Goal: Information Seeking & Learning: Learn about a topic

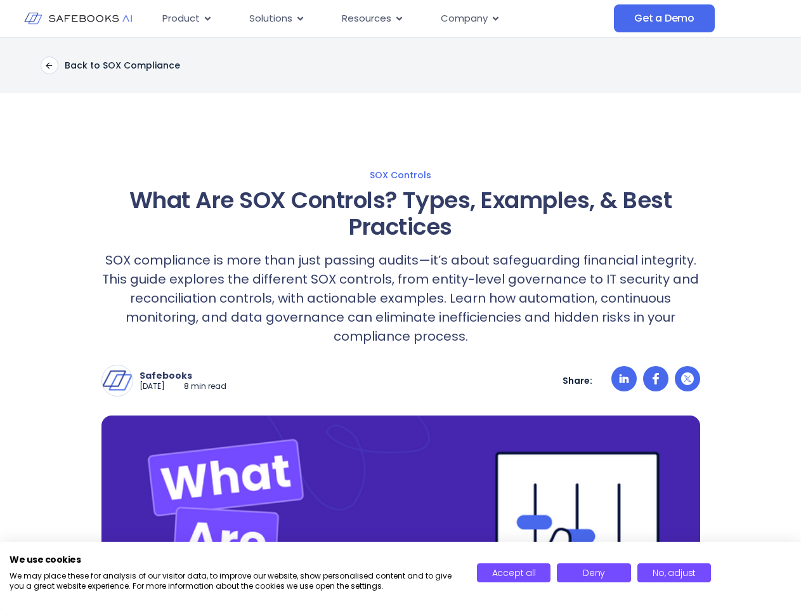
click at [400, 304] on p "SOX compliance is more than just passing audits—it’s about safeguarding financi…" at bounding box center [400, 298] width 599 height 95
click at [400, 323] on p "SOX compliance is more than just passing audits—it’s about safeguarding financi…" at bounding box center [400, 298] width 599 height 95
click at [117, 381] on img at bounding box center [117, 380] width 30 height 30
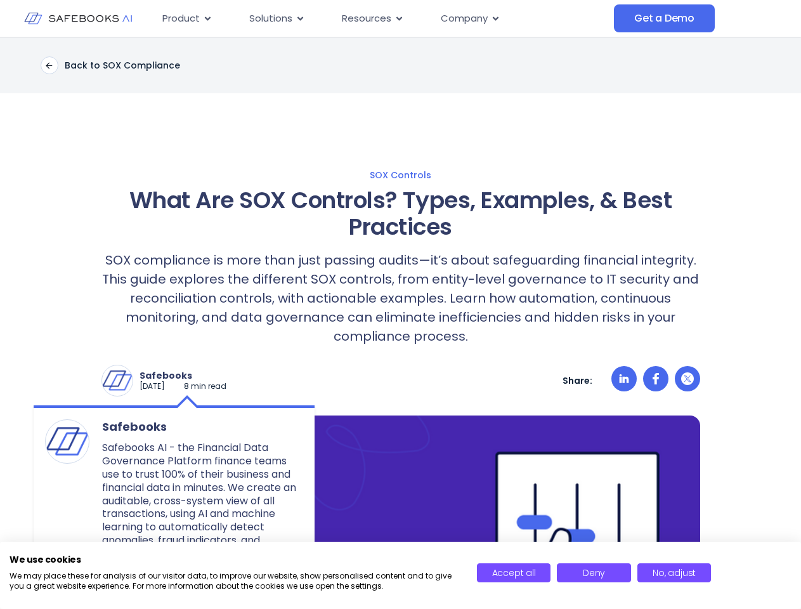
click at [193, 376] on p "Safebooks" at bounding box center [183, 375] width 87 height 11
click at [624, 381] on icon at bounding box center [624, 378] width 10 height 9
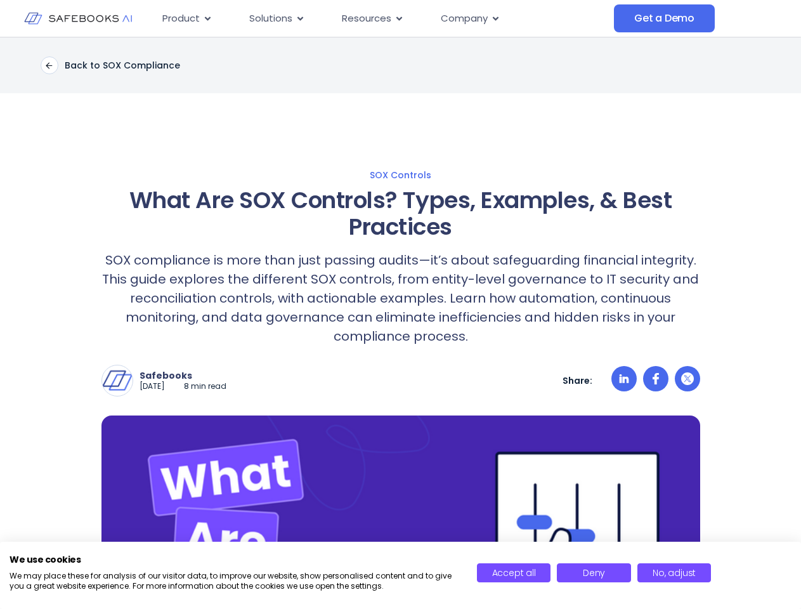
click at [656, 381] on icon at bounding box center [656, 378] width 6 height 11
click at [688, 381] on icon at bounding box center [687, 378] width 13 height 13
click at [401, 512] on img at bounding box center [400, 568] width 599 height 304
click at [514, 573] on span "Accept all" at bounding box center [514, 572] width 44 height 13
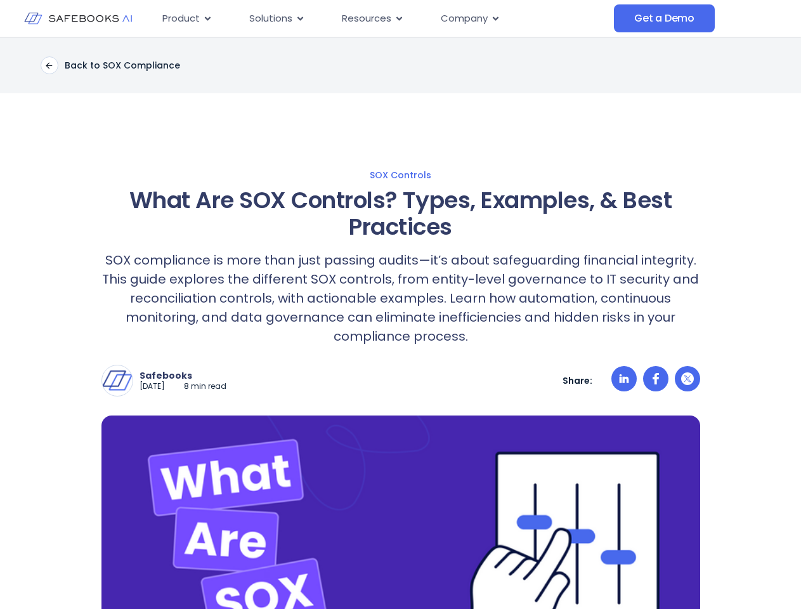
click at [594, 573] on img at bounding box center [400, 568] width 599 height 304
